Goal: Transaction & Acquisition: Purchase product/service

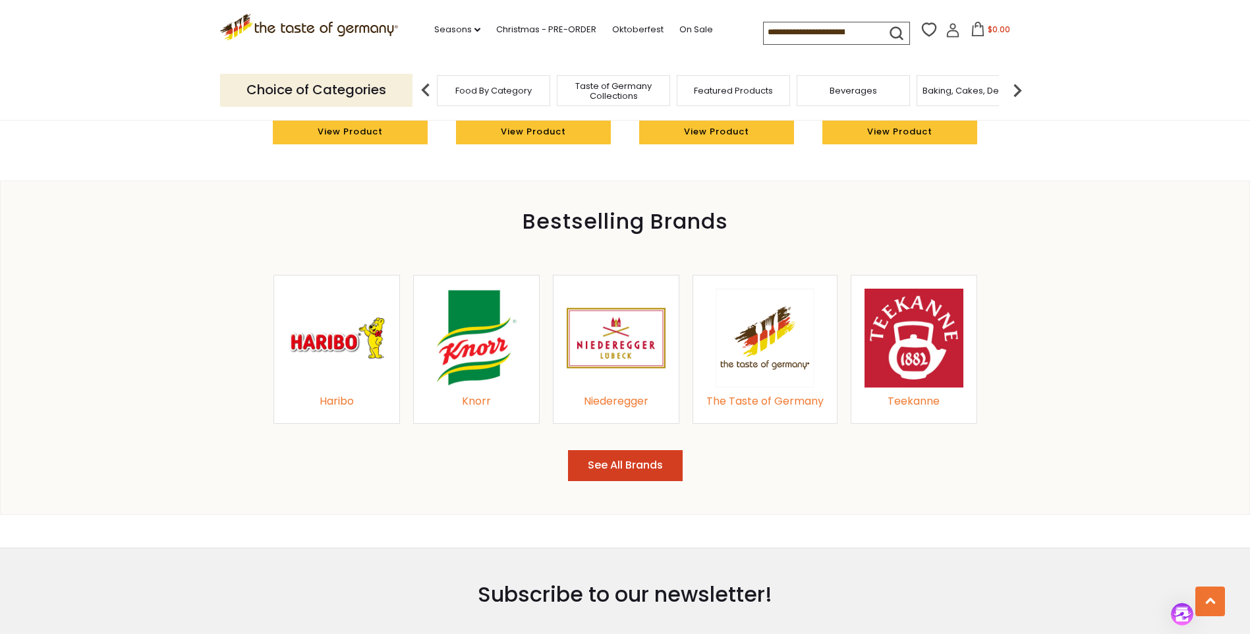
scroll to position [1318, 0]
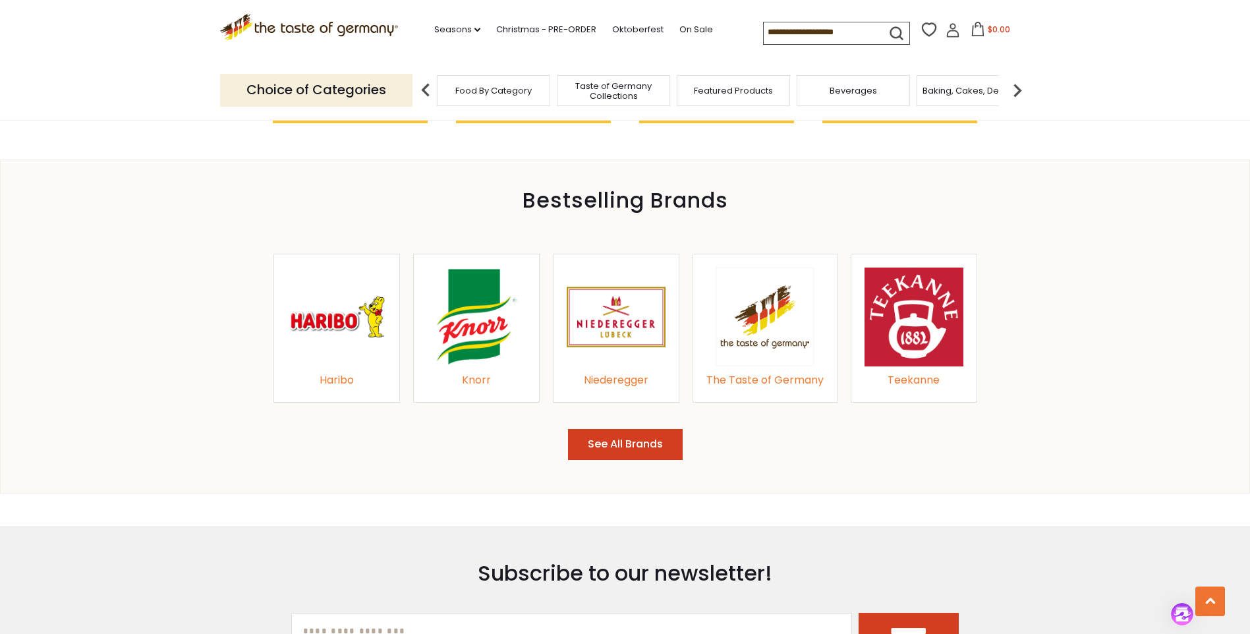
click at [632, 446] on button "See All Brands" at bounding box center [625, 444] width 115 height 31
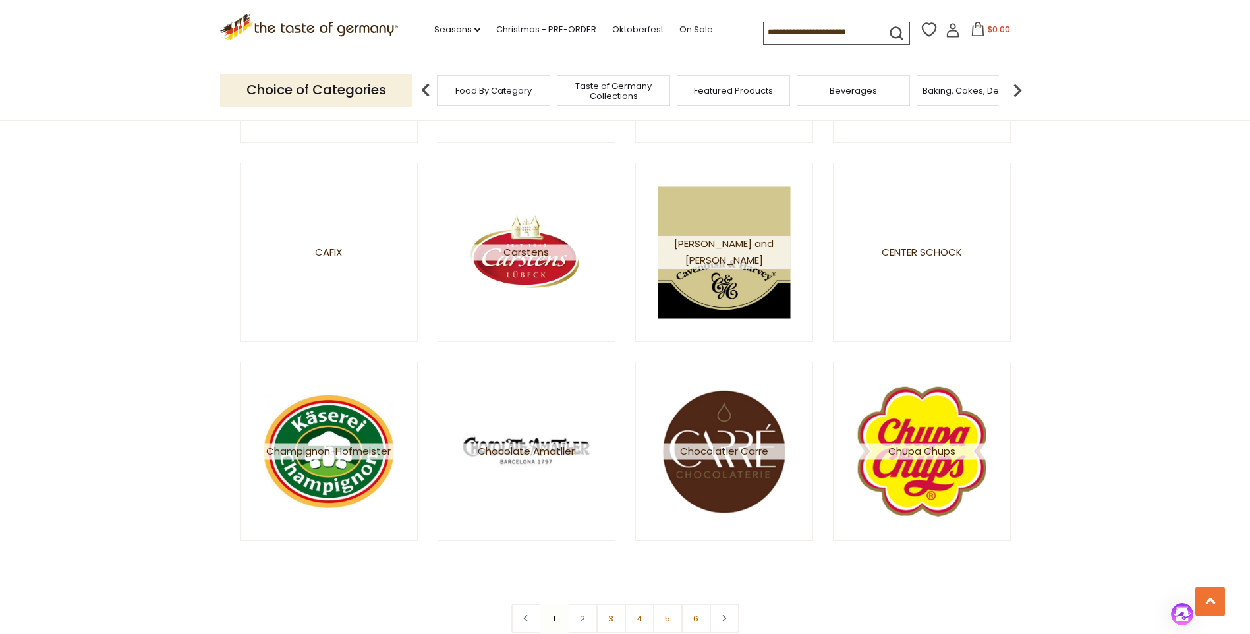
scroll to position [2174, 0]
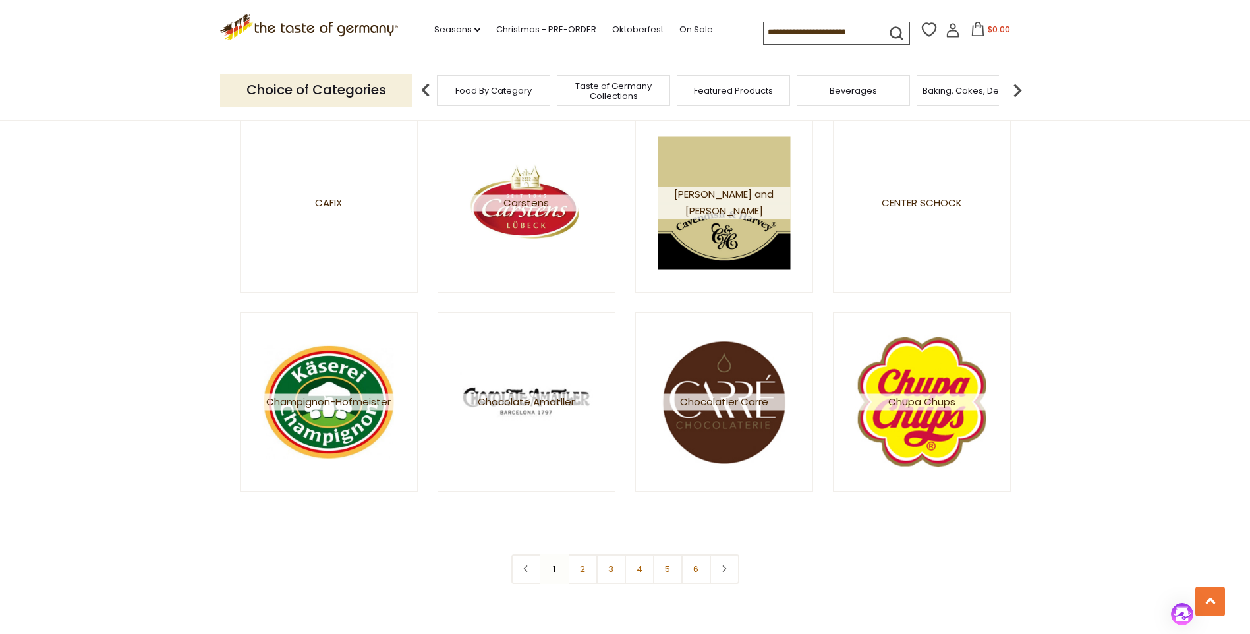
click at [555, 566] on nav "1 2 3 4 5 6" at bounding box center [625, 569] width 228 height 30
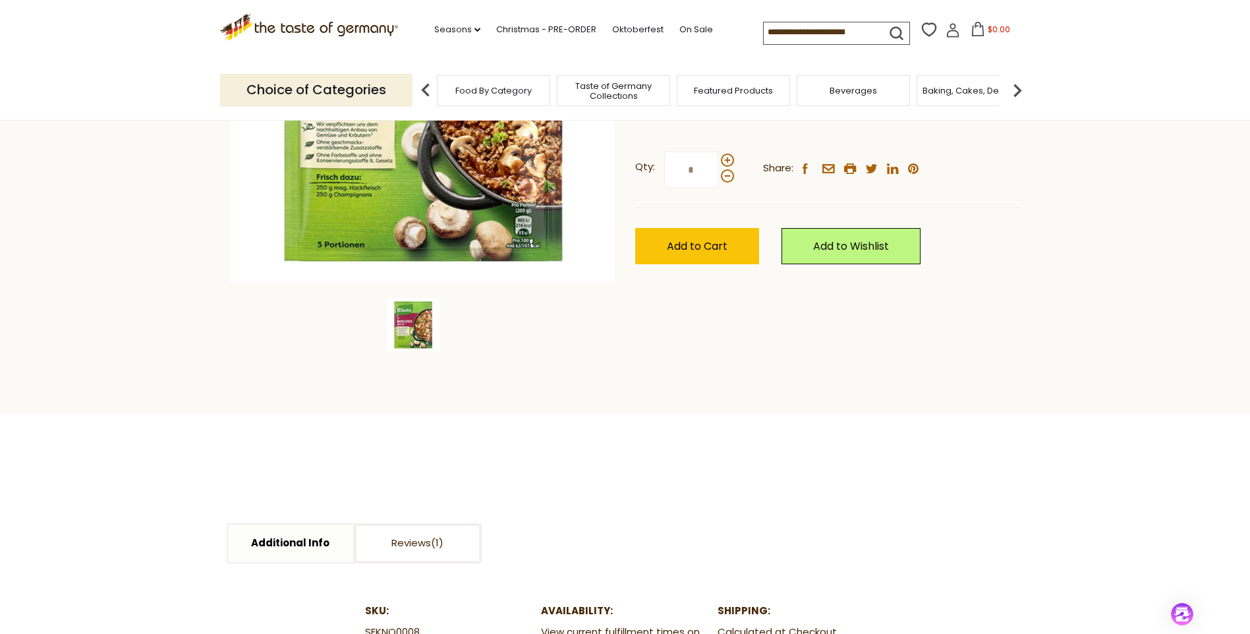
scroll to position [132, 0]
